Goal: Information Seeking & Learning: Learn about a topic

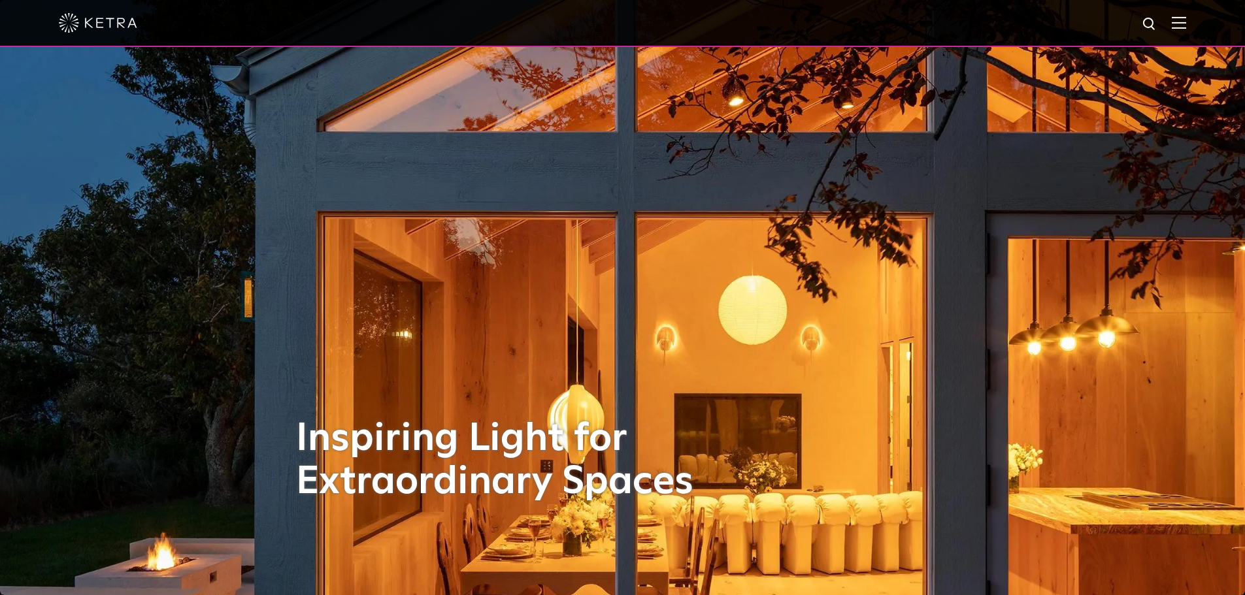
select select "Lighting Designer"
select select "[GEOGRAPHIC_DATA]"
select select "Lighting Designer"
select select "[GEOGRAPHIC_DATA]"
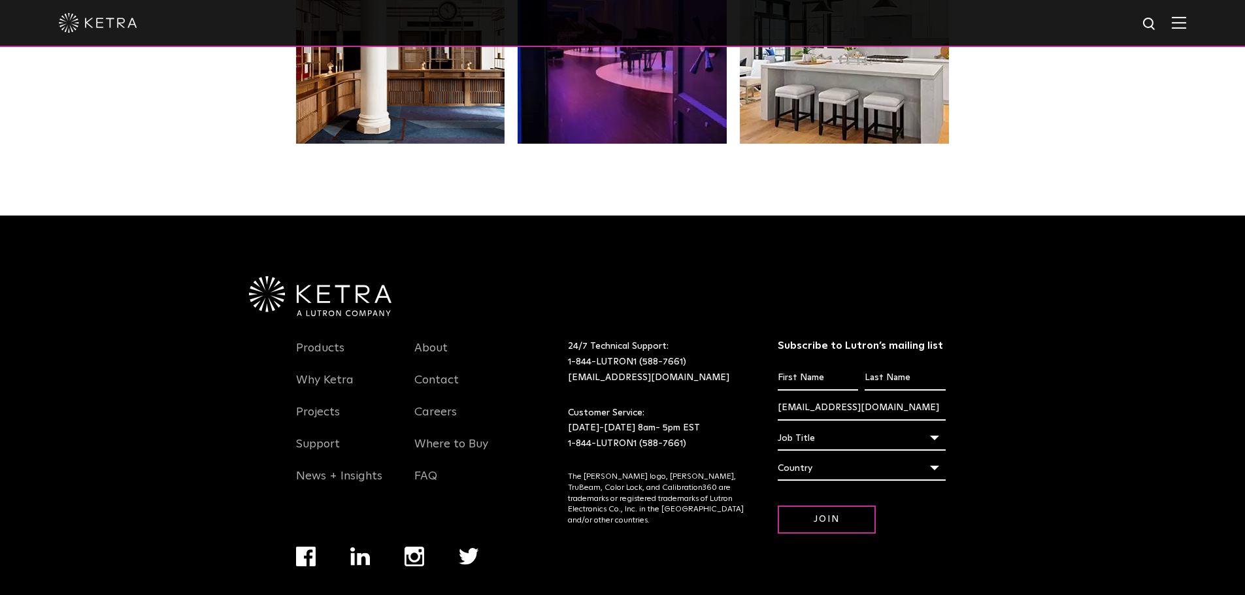
scroll to position [2683, 0]
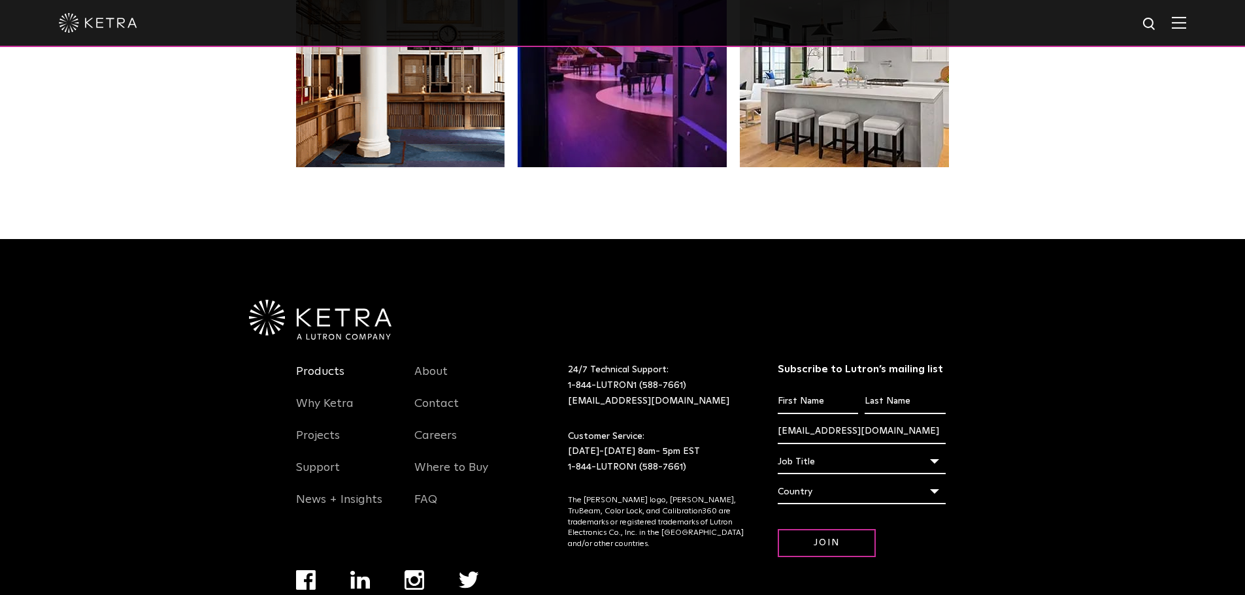
click at [323, 376] on link "Products" at bounding box center [320, 380] width 48 height 30
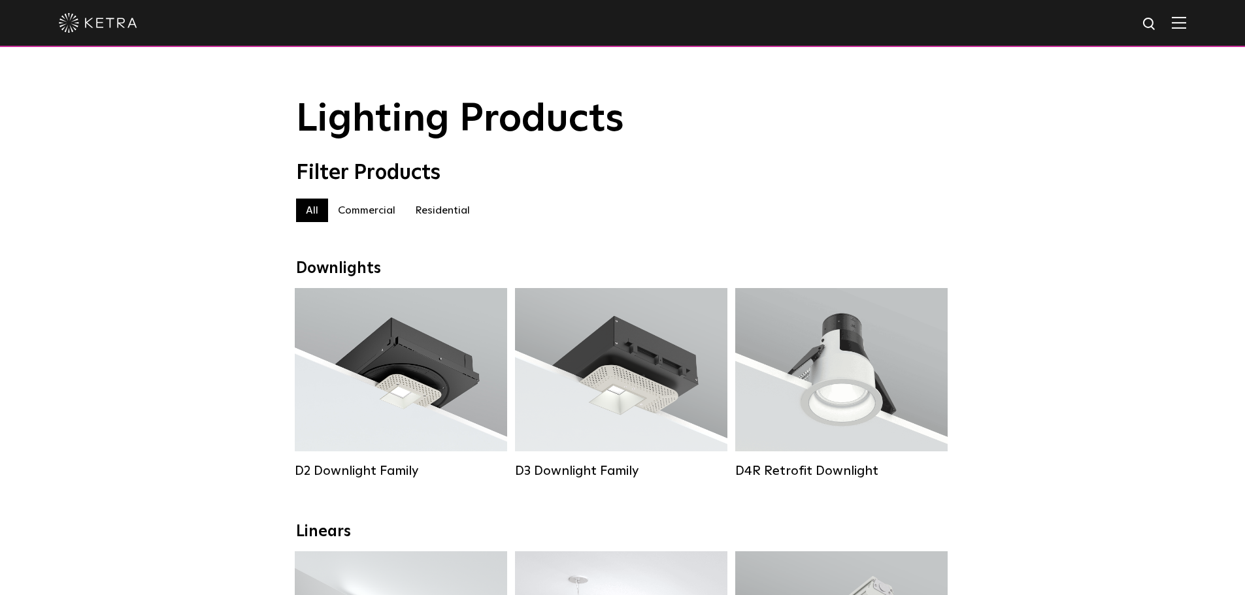
select select "Lighting Designer"
select select "[GEOGRAPHIC_DATA]"
select select "Lighting Designer"
select select "[GEOGRAPHIC_DATA]"
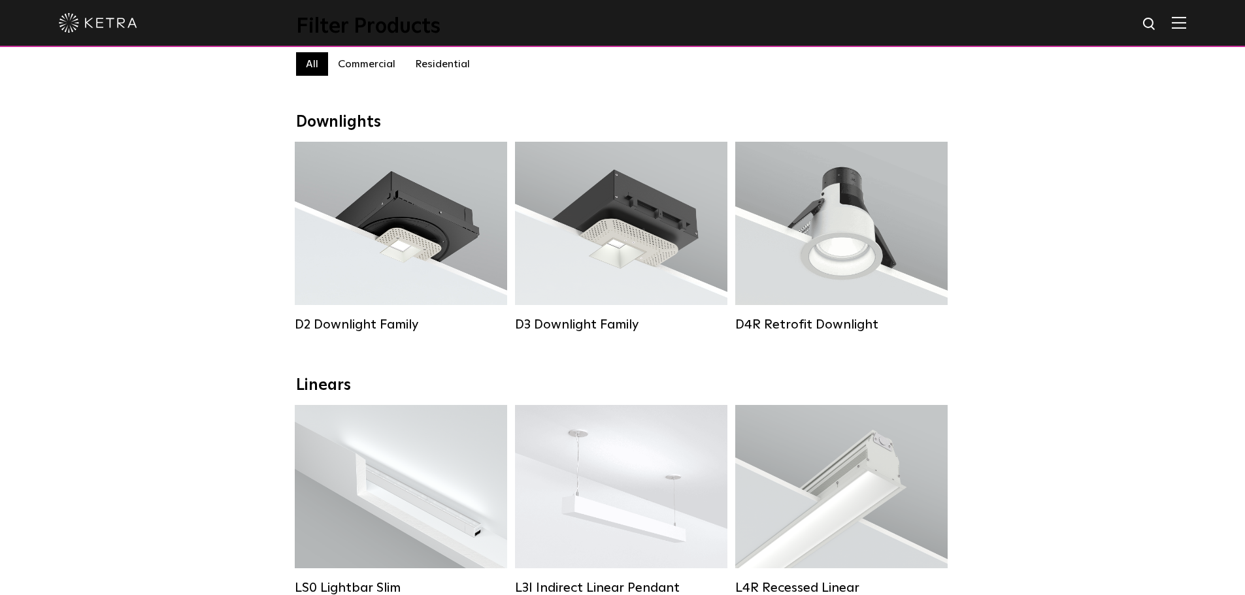
scroll to position [131, 0]
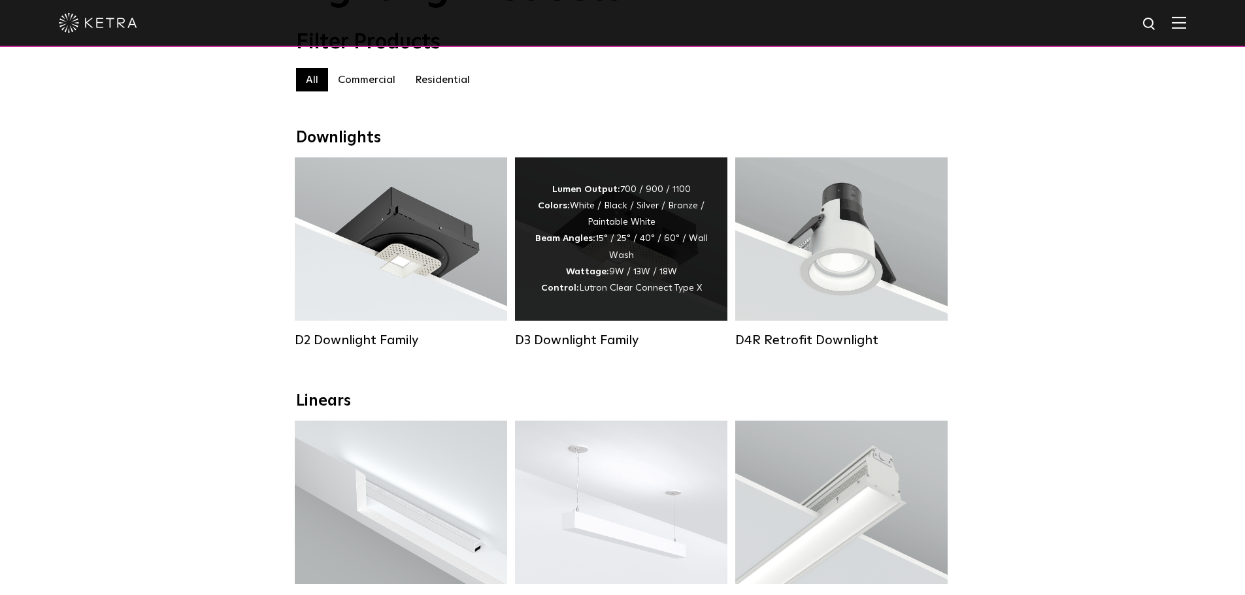
click at [606, 254] on div "Lumen Output: 700 / 900 / 1100 Colors: White / Black / Silver / Bronze / Painta…" at bounding box center [620, 239] width 173 height 115
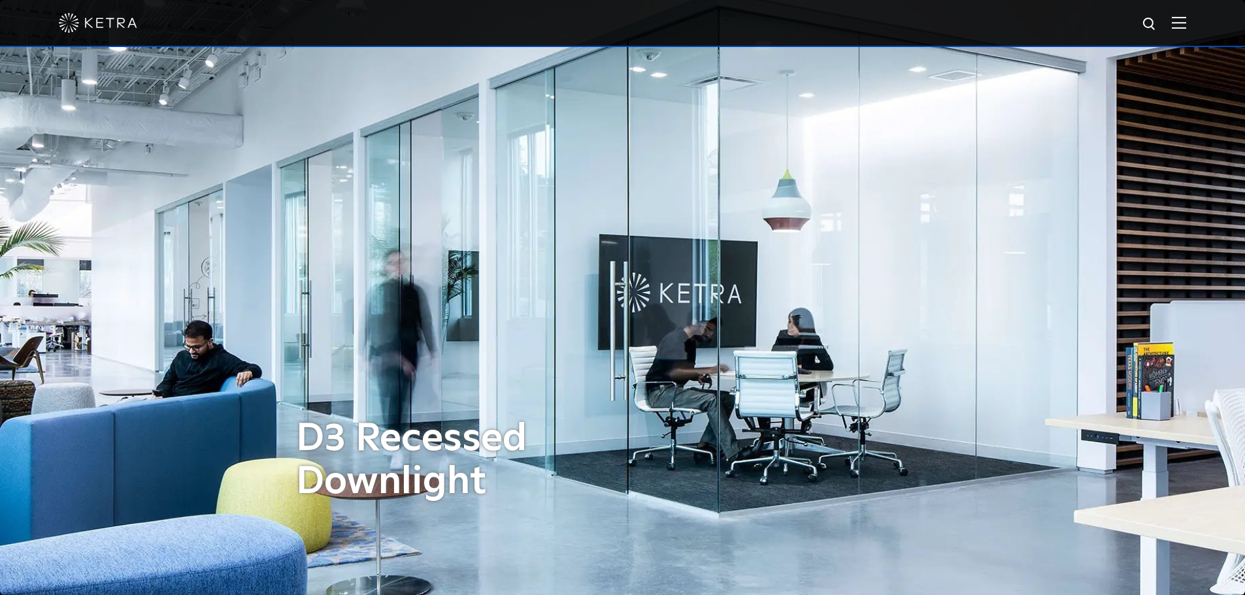
select select "Lighting Designer"
select select "[GEOGRAPHIC_DATA]"
select select "Lighting Designer"
select select "[GEOGRAPHIC_DATA]"
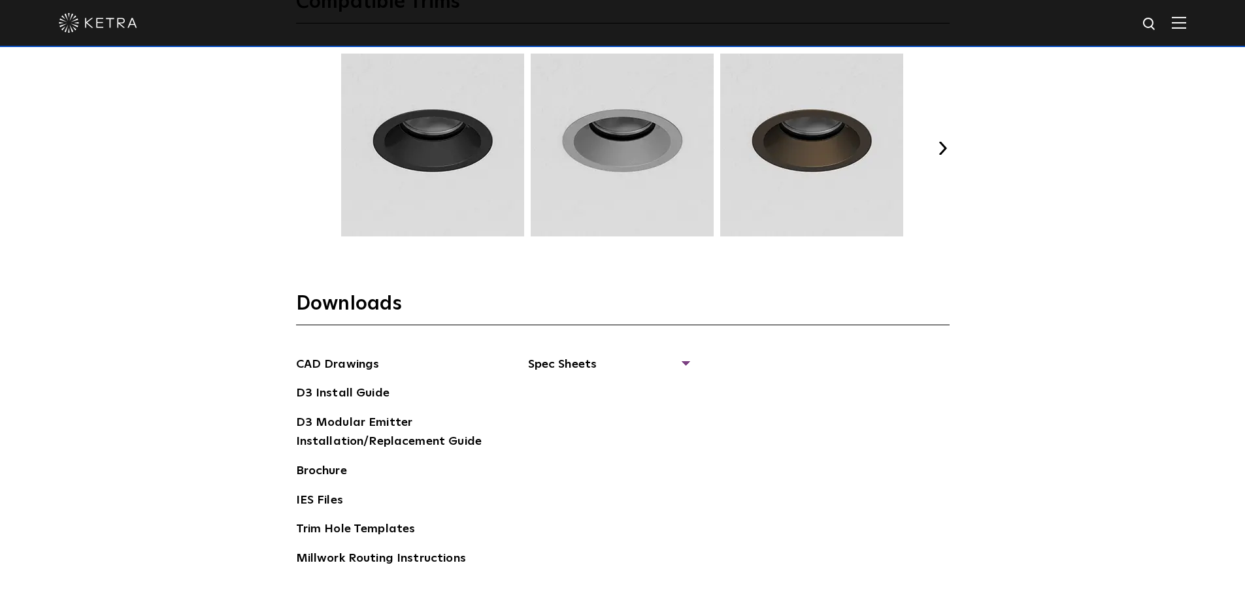
scroll to position [1960, 0]
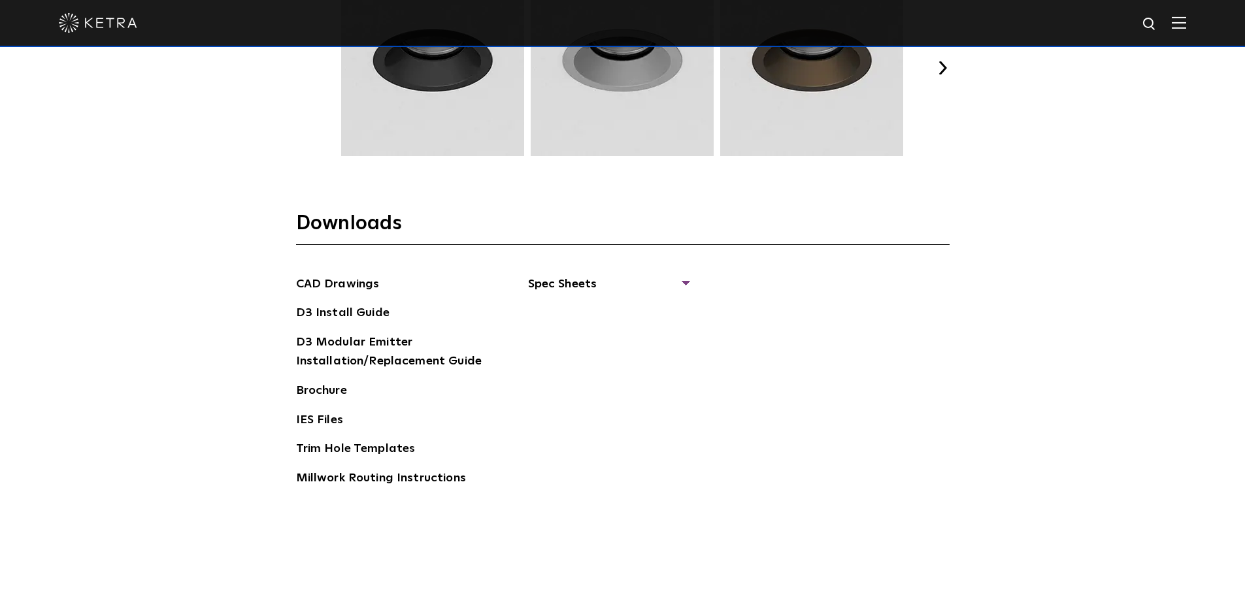
click at [692, 279] on div "CAD Drawings D3 Install Guide D3 Modular Emitter Installation/Replacement Guide…" at bounding box center [622, 386] width 653 height 223
click at [689, 279] on div "CAD Drawings D3 Install Guide D3 Modular Emitter Installation/Replacement Guide…" at bounding box center [622, 386] width 653 height 223
click at [595, 285] on span "Spec Sheets" at bounding box center [608, 289] width 160 height 29
click at [590, 365] on link "D3 Fixed Round" at bounding box center [581, 368] width 74 height 14
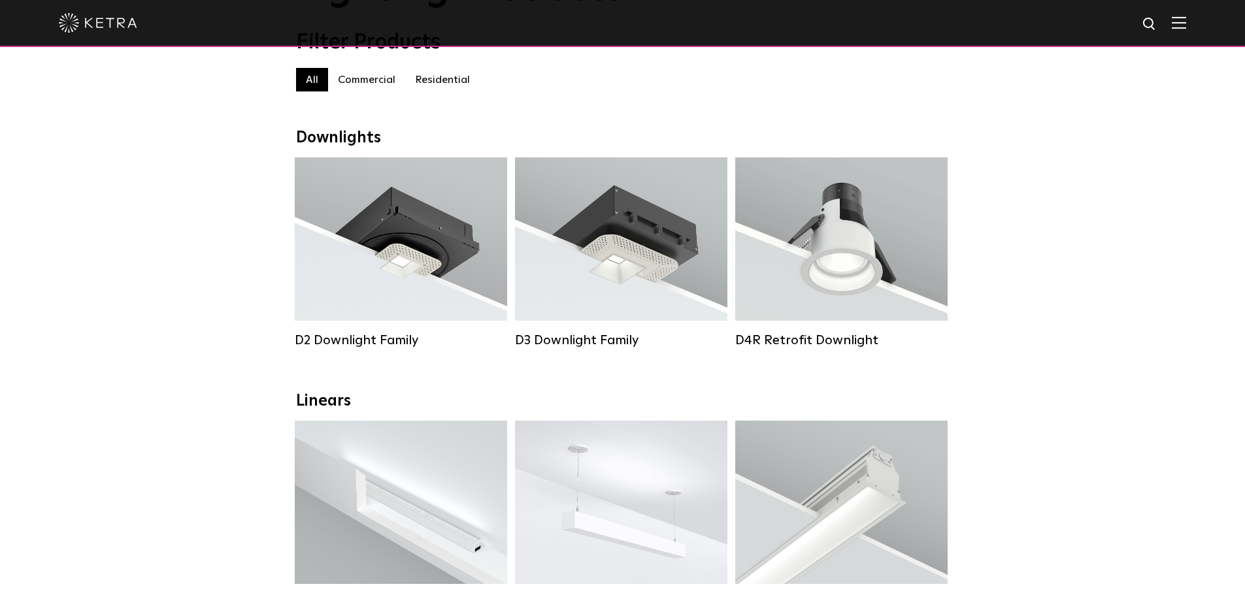
select select "Lighting Designer"
select select "[GEOGRAPHIC_DATA]"
select select "Lighting Designer"
select select "[GEOGRAPHIC_DATA]"
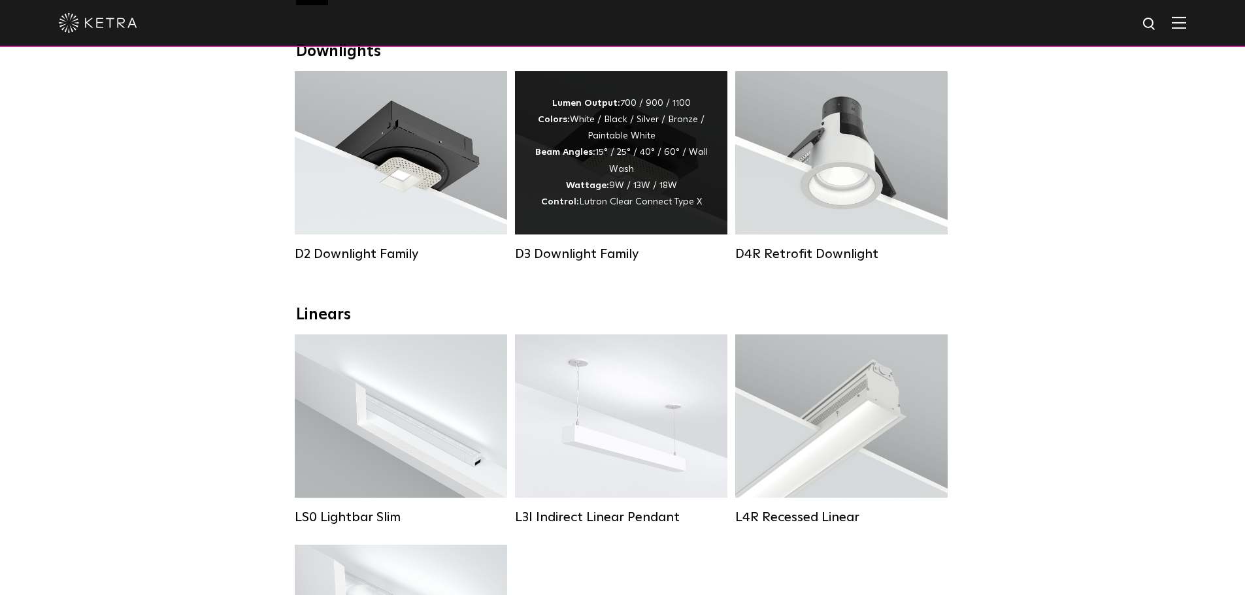
scroll to position [196, 0]
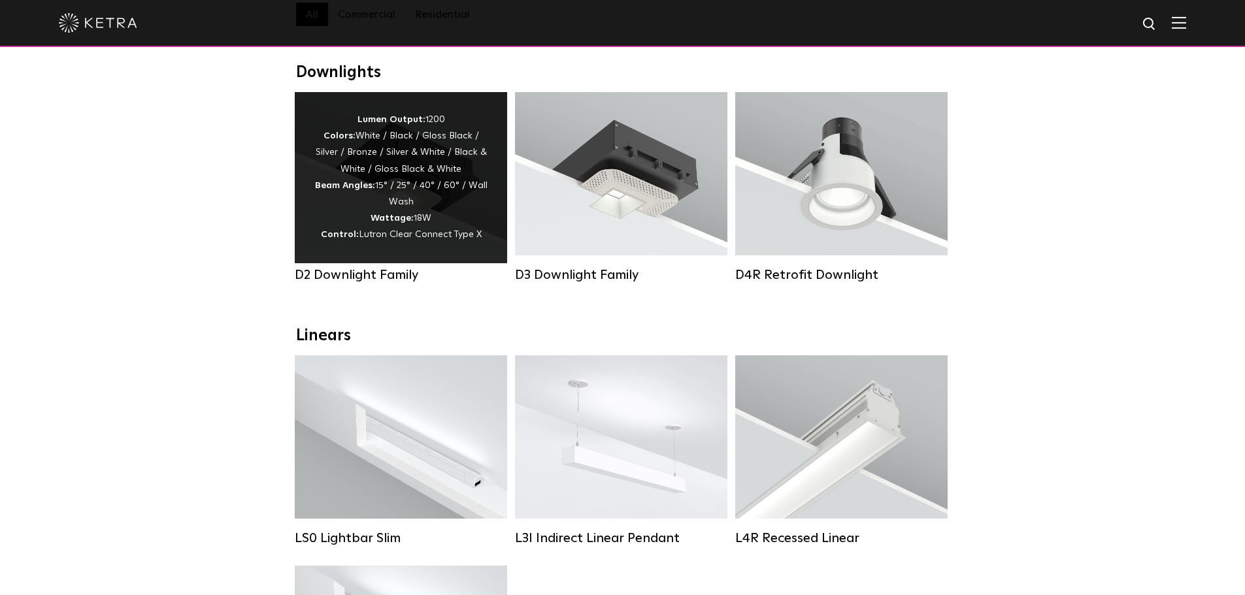
click at [400, 238] on span "Lutron Clear Connect Type X" at bounding box center [420, 234] width 123 height 9
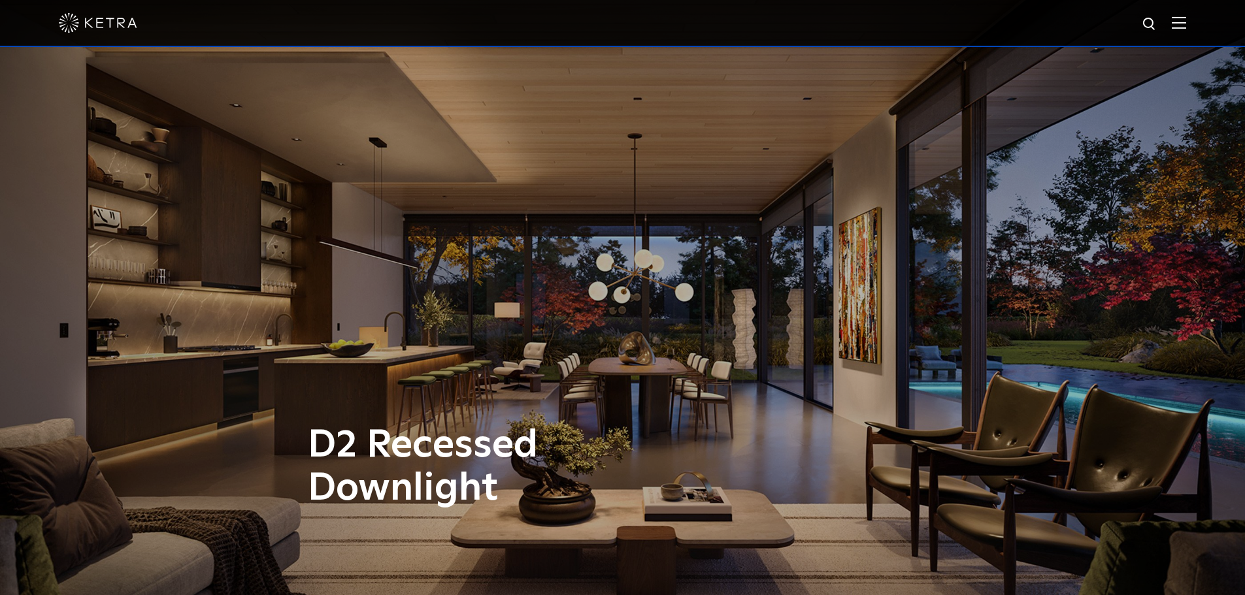
select select "Lighting Designer"
select select "[GEOGRAPHIC_DATA]"
select select "Lighting Designer"
select select "[GEOGRAPHIC_DATA]"
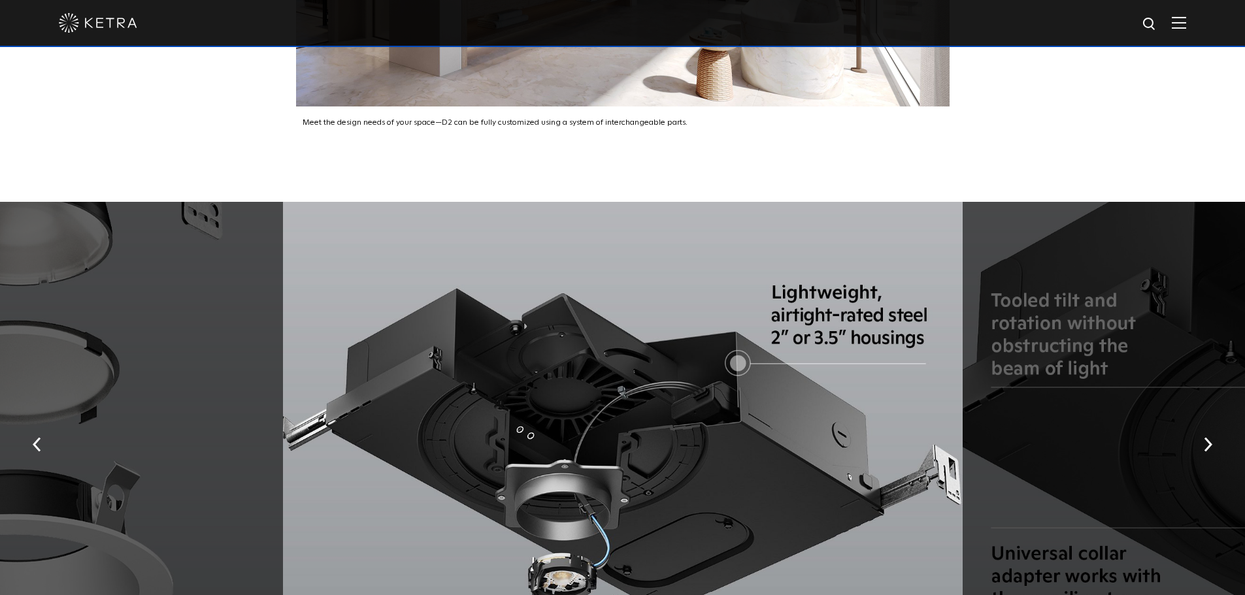
scroll to position [2321, 0]
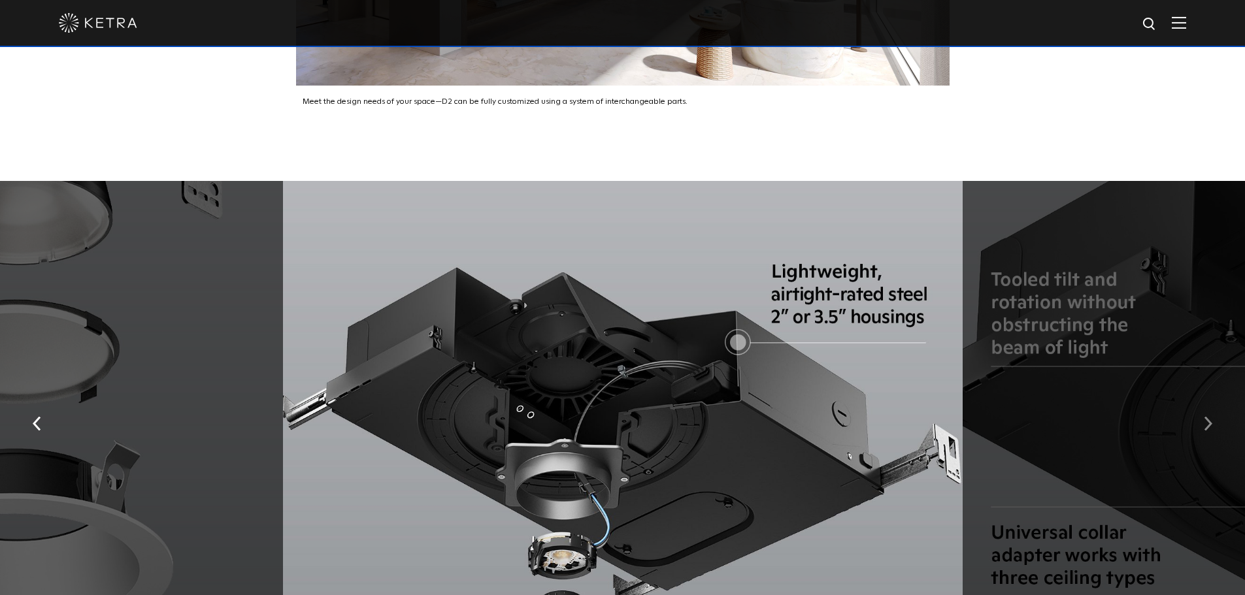
click at [1213, 402] on button "button" at bounding box center [1208, 422] width 28 height 45
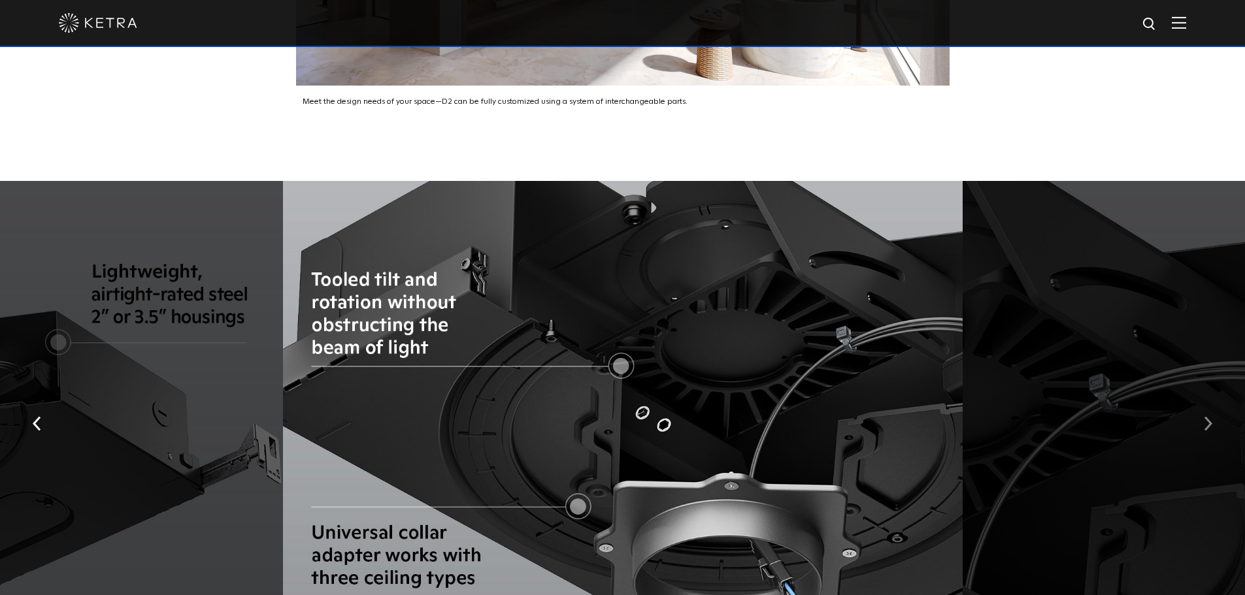
click at [1213, 402] on button "button" at bounding box center [1208, 422] width 28 height 45
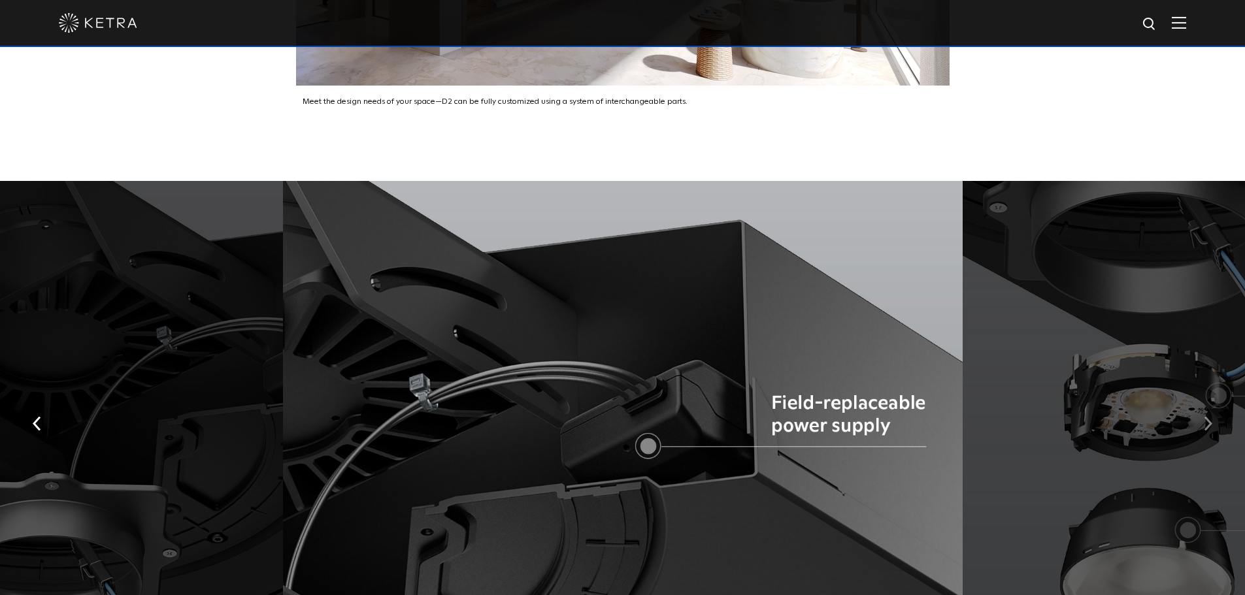
click at [1213, 402] on button "button" at bounding box center [1208, 422] width 28 height 45
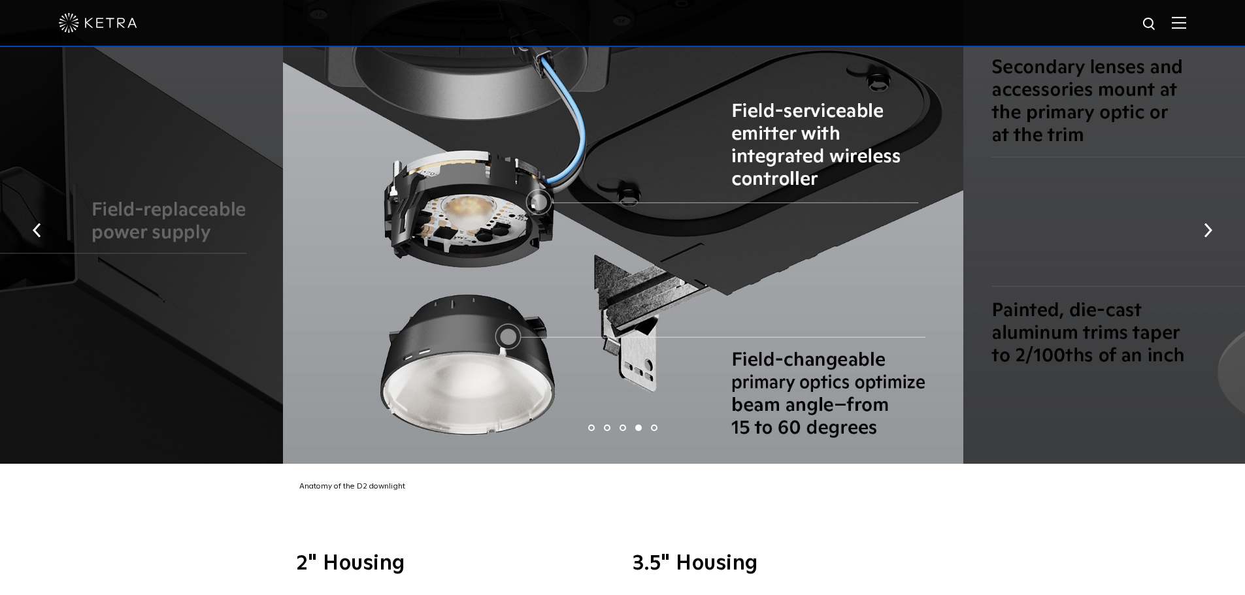
scroll to position [2517, 0]
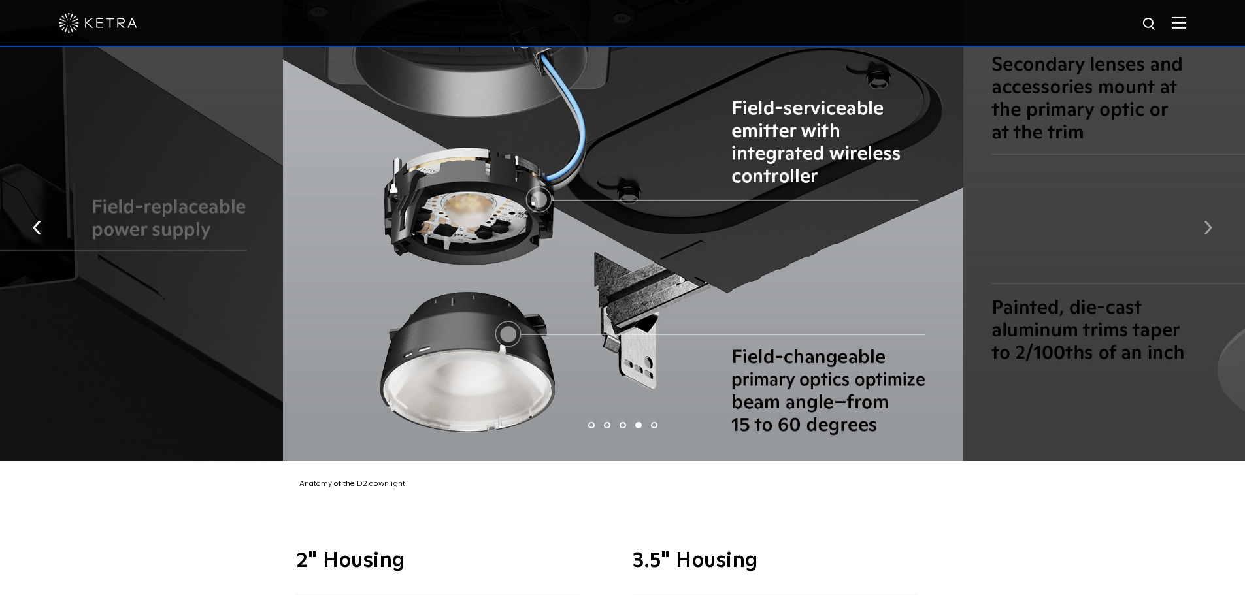
click at [1206, 220] on img "button" at bounding box center [1208, 227] width 8 height 14
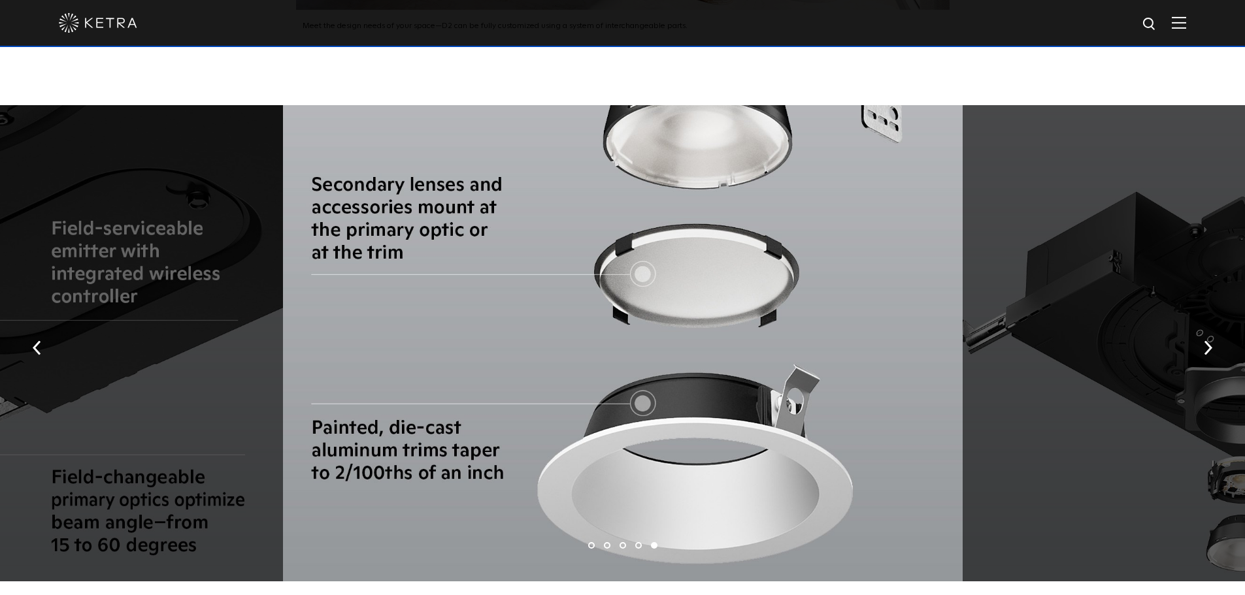
scroll to position [2386, 0]
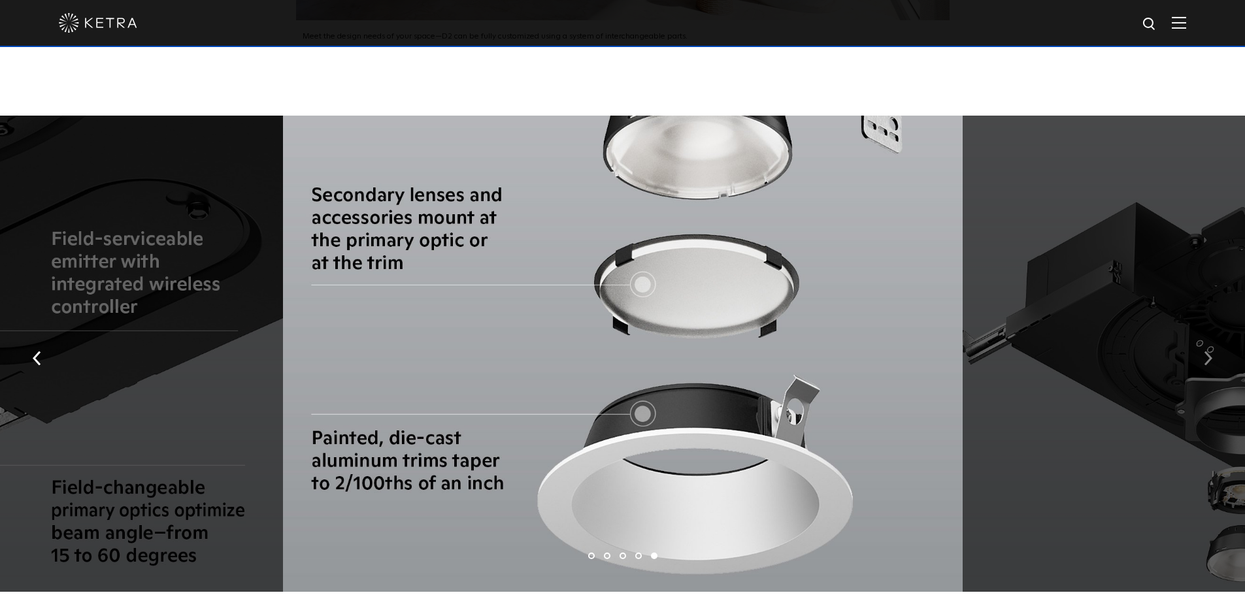
click at [1205, 351] on img "button" at bounding box center [1208, 358] width 8 height 14
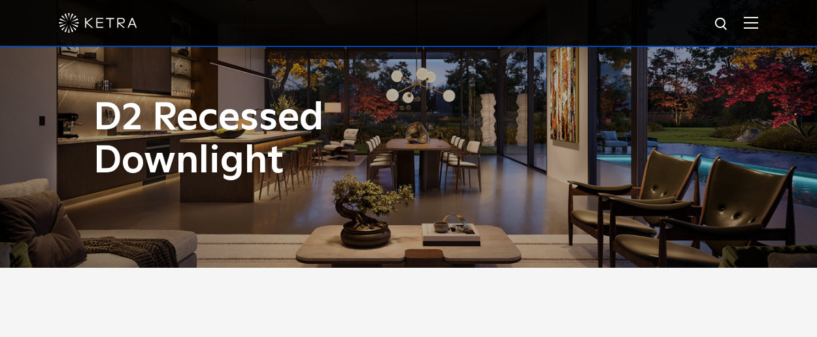
scroll to position [0, 0]
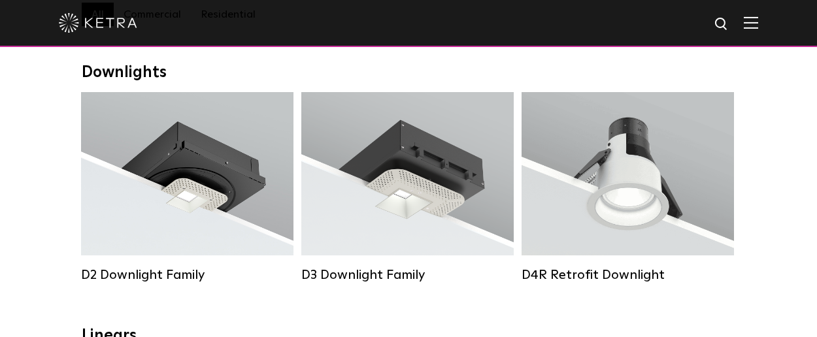
select select "Lighting Designer"
select select "[GEOGRAPHIC_DATA]"
select select "Lighting Designer"
select select "[GEOGRAPHIC_DATA]"
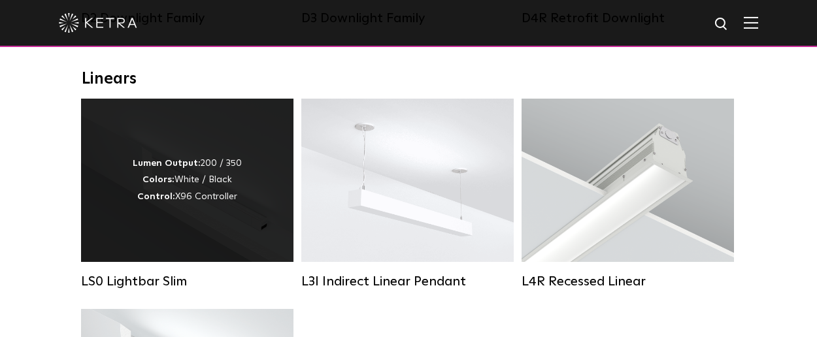
scroll to position [457, 0]
